Goal: Check status: Check status

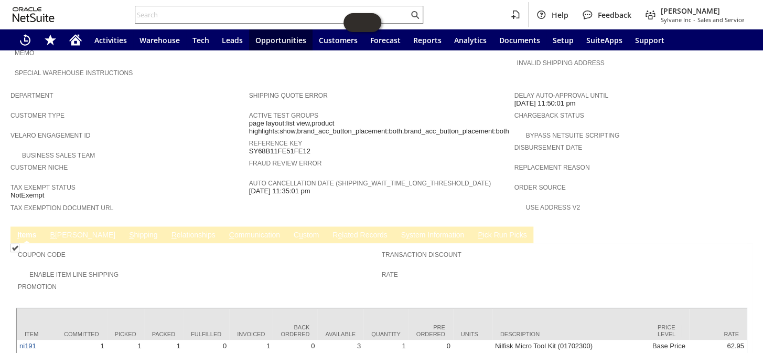
scroll to position [620, 0]
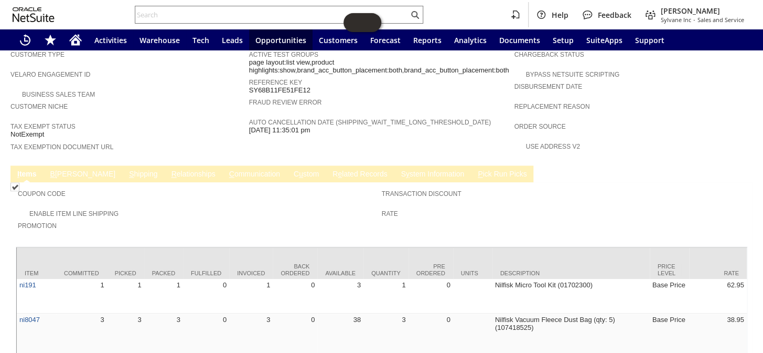
click at [67, 169] on link "B illing" at bounding box center [83, 174] width 70 height 10
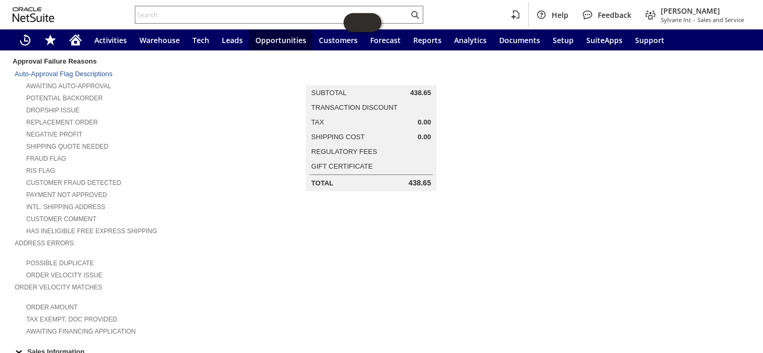
scroll to position [0, 0]
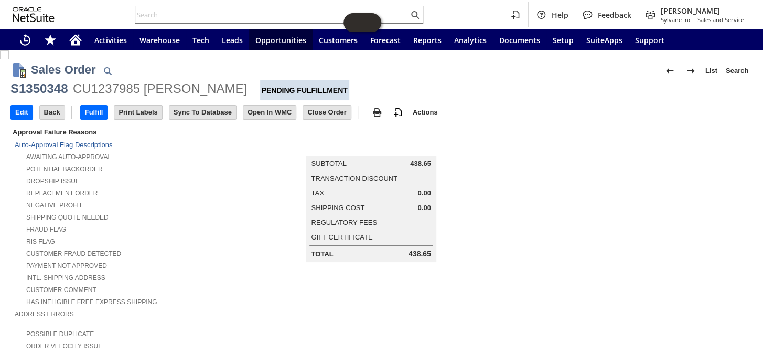
drag, startPoint x: 406, startPoint y: 161, endPoint x: 428, endPoint y: 161, distance: 22.0
click at [428, 161] on td "Subtotal 438.65" at bounding box center [371, 164] width 128 height 14
click at [426, 161] on td "Subtotal 438.65" at bounding box center [371, 164] width 128 height 14
click at [425, 161] on span "438.65" at bounding box center [420, 164] width 21 height 8
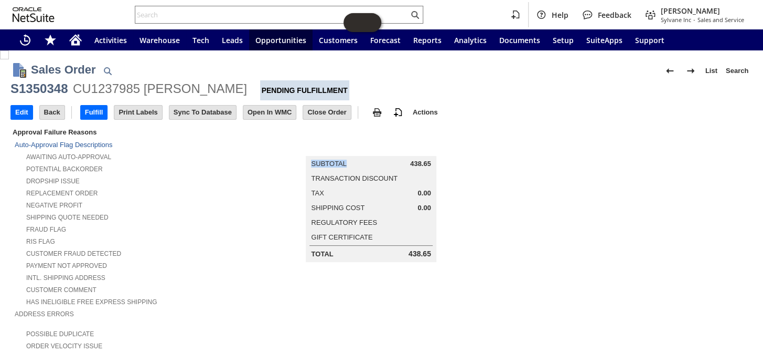
click at [425, 161] on span "438.65" at bounding box center [420, 164] width 21 height 8
copy span "438.65"
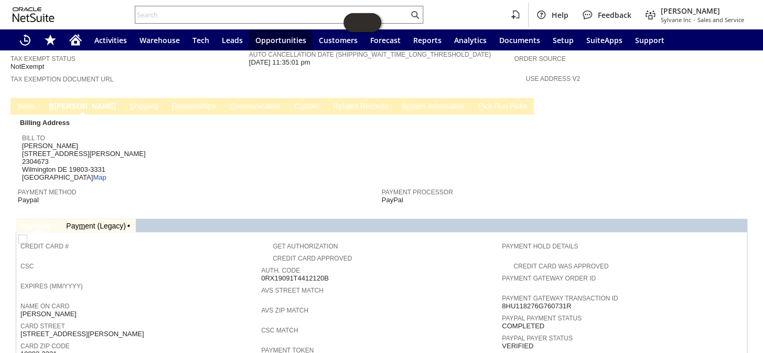
scroll to position [582, 0]
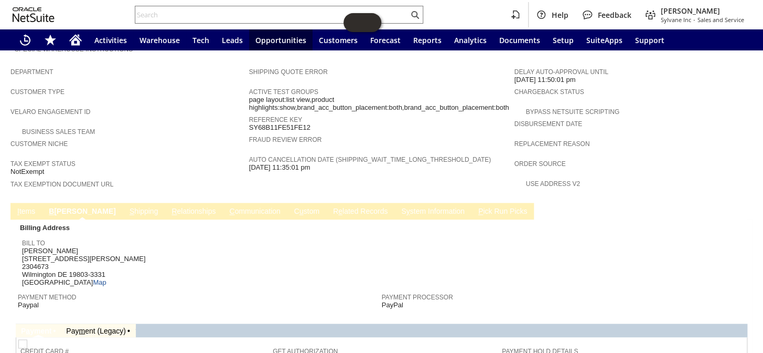
click at [31, 207] on link "I tems" at bounding box center [26, 212] width 23 height 10
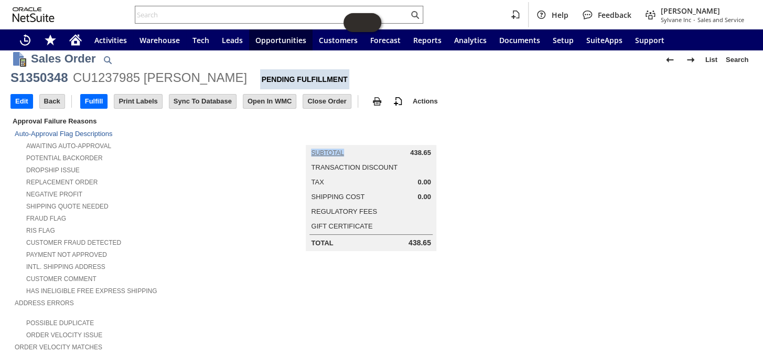
scroll to position [0, 0]
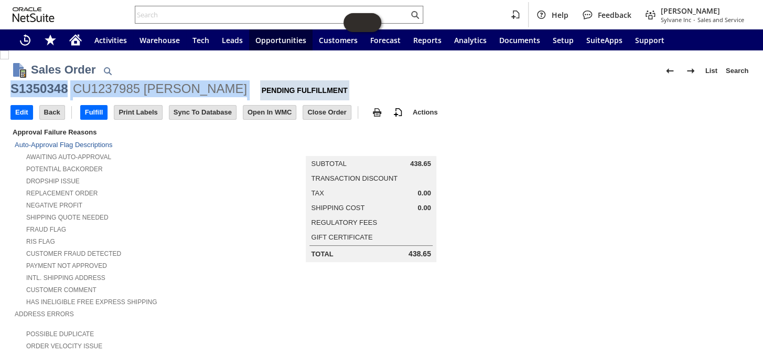
drag, startPoint x: 204, startPoint y: 88, endPoint x: 11, endPoint y: 84, distance: 193.1
click at [11, 84] on div "S1350348 CU1237985 Mary Sant Pending Fulfillment" at bounding box center [381, 90] width 742 height 20
copy div "S1350348 CU1237985 Mary Sant"
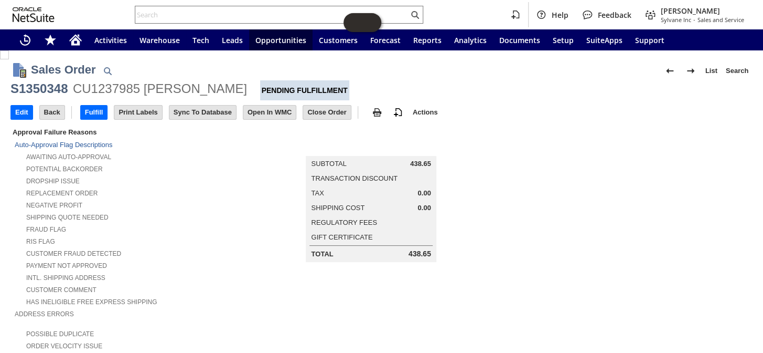
click at [550, 119] on div "Edit Back New Make Copy Fulfill Print" at bounding box center [381, 113] width 742 height 26
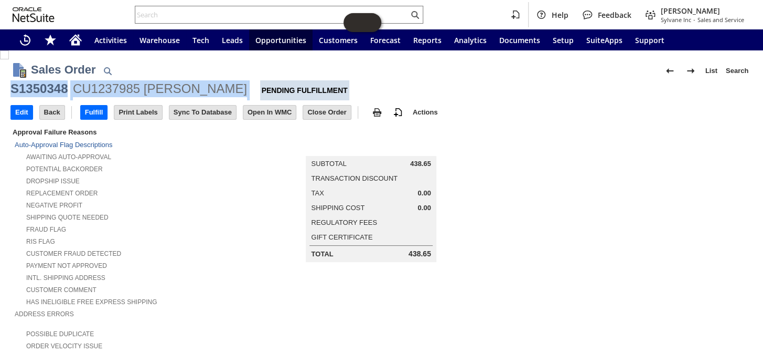
drag, startPoint x: 205, startPoint y: 86, endPoint x: 6, endPoint y: 94, distance: 198.5
copy div "S1350348 CU1237985 Mary Sant"
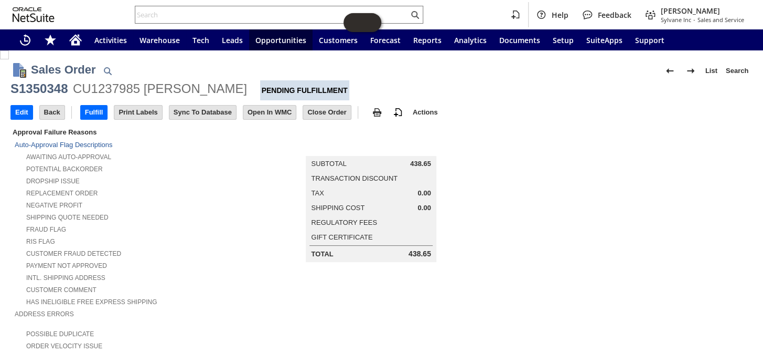
click at [330, 82] on div "S1350348 CU1237985 Mary Sant Pending Fulfillment" at bounding box center [381, 90] width 742 height 20
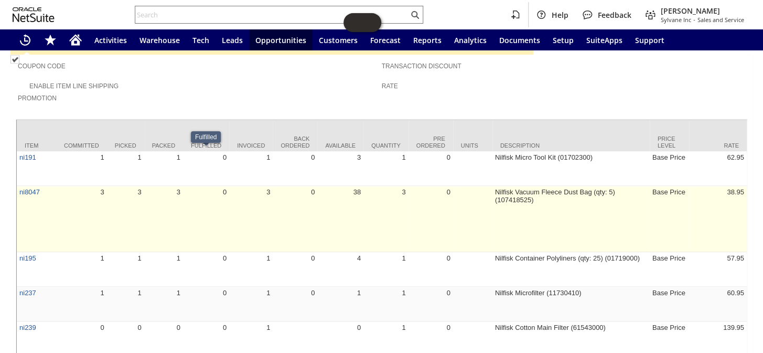
scroll to position [699, 0]
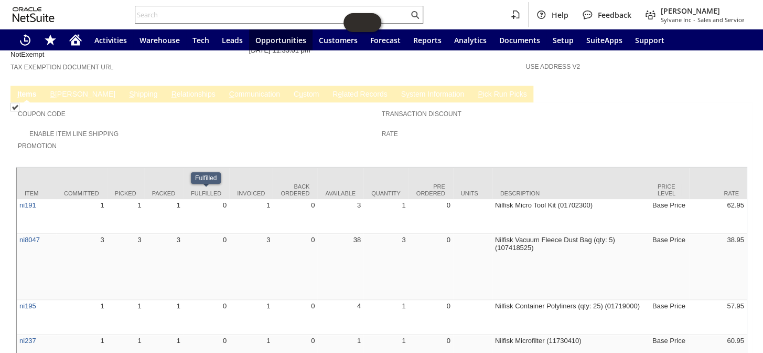
click at [215, 127] on div "Enable Item Line Shipping" at bounding box center [200, 132] width 364 height 11
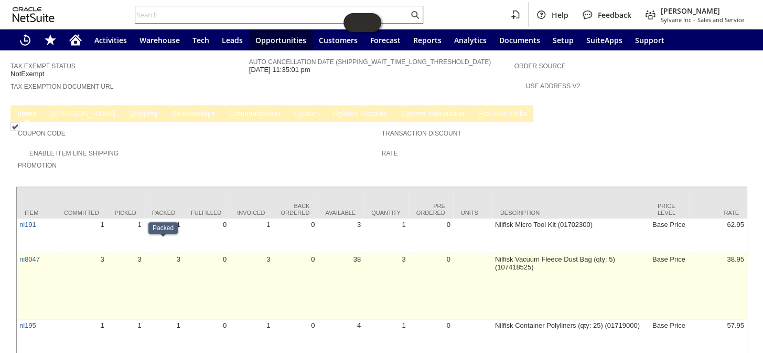
scroll to position [652, 0]
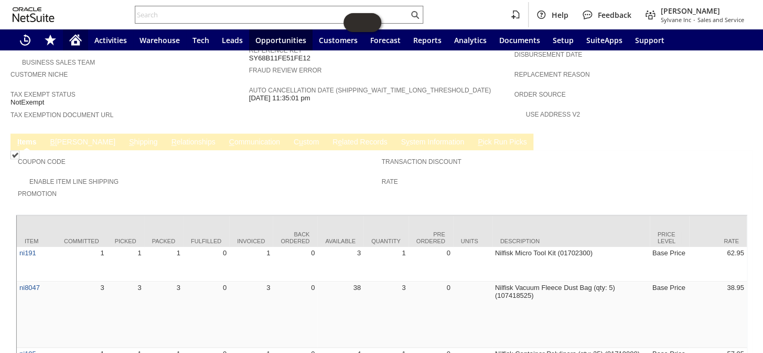
click at [75, 42] on icon "Home" at bounding box center [75, 40] width 13 height 13
